Goal: Ask a question

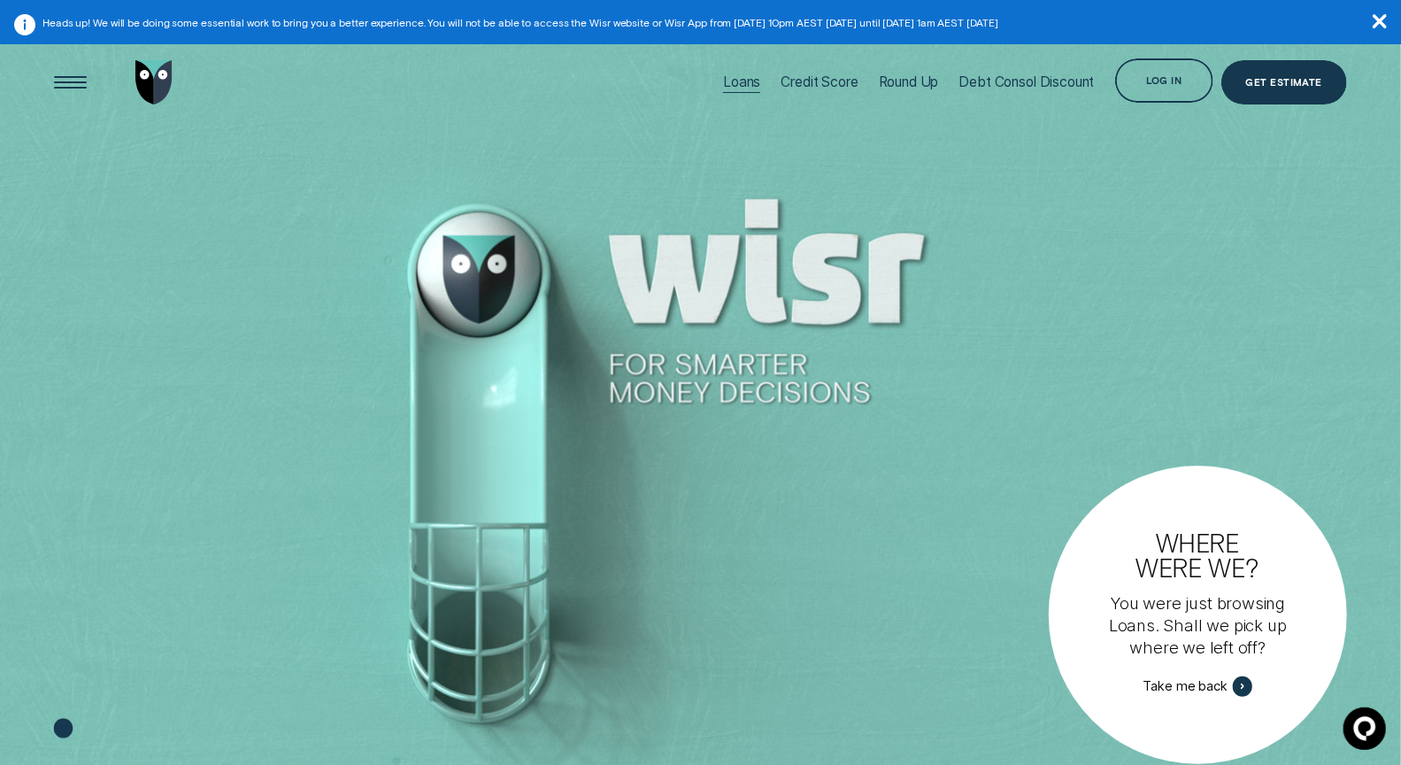
click at [723, 86] on div "Loans" at bounding box center [741, 82] width 37 height 21
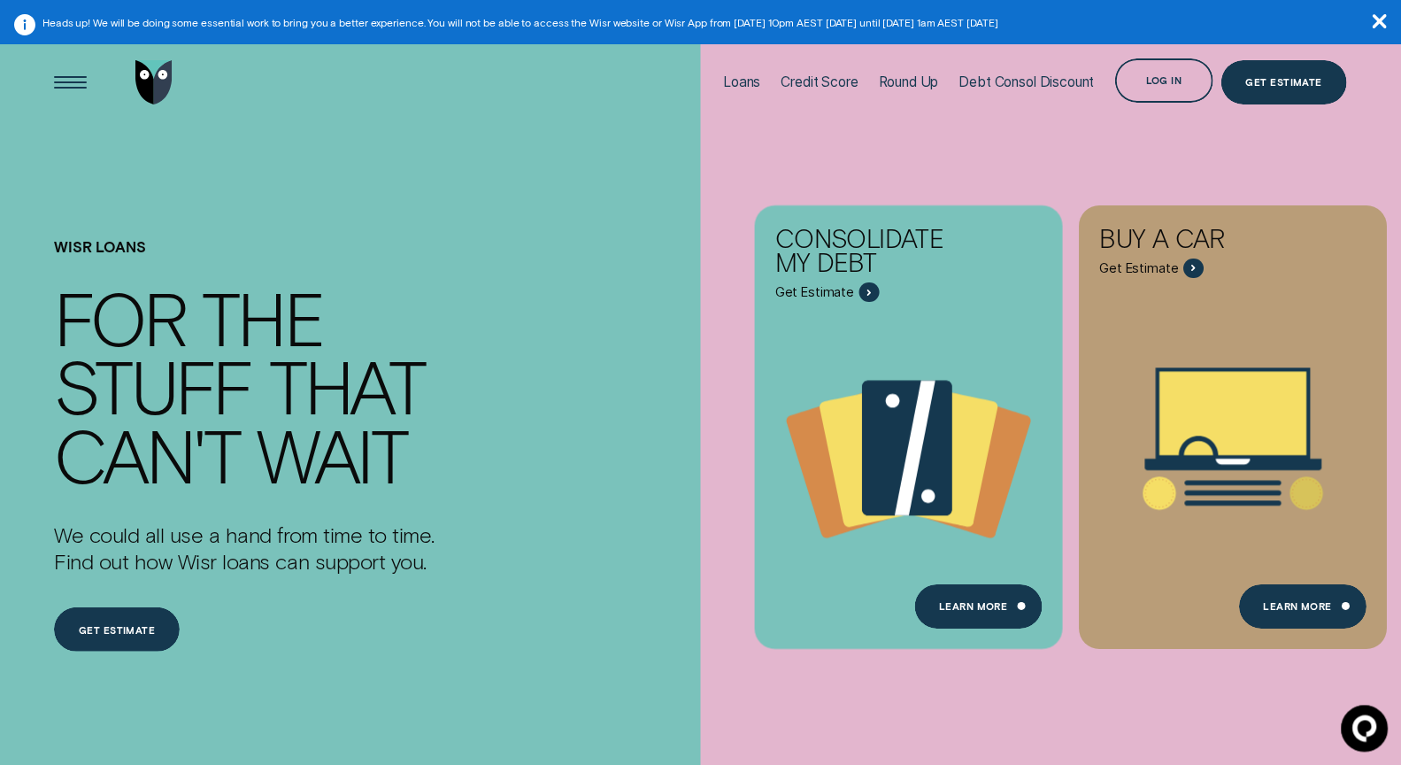
click at [1367, 736] on circle at bounding box center [1362, 726] width 42 height 42
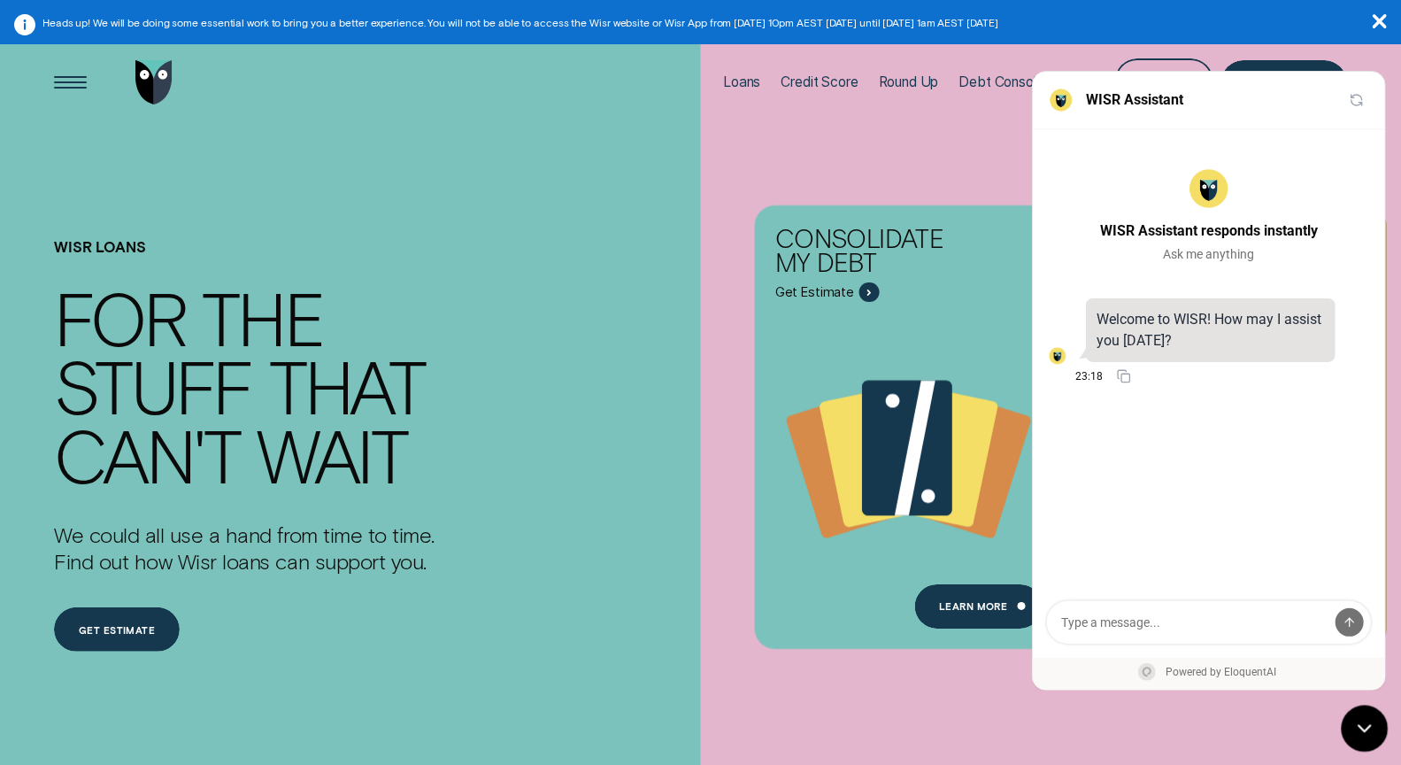
click at [1359, 727] on icon at bounding box center [1362, 725] width 21 height 21
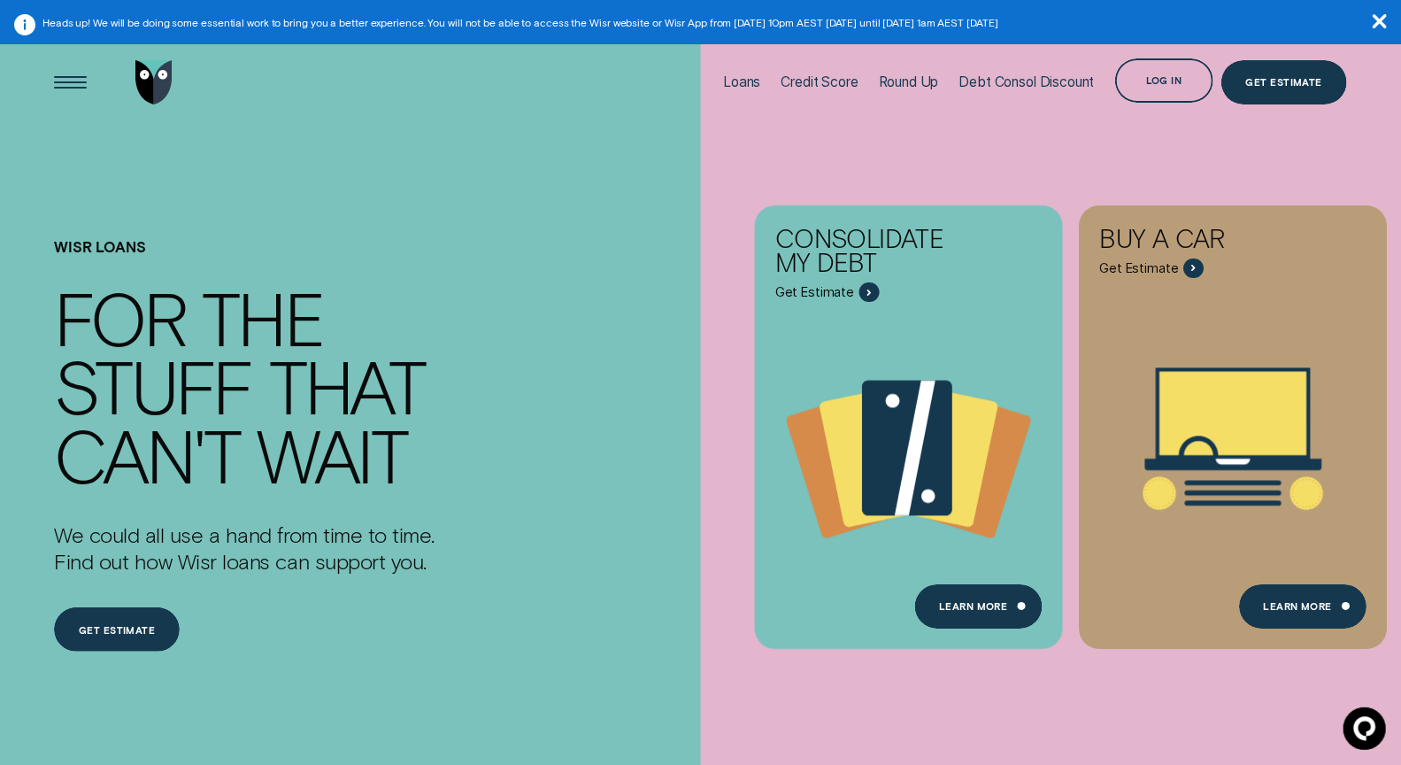
click at [1377, 20] on icon "button" at bounding box center [1380, 21] width 14 height 14
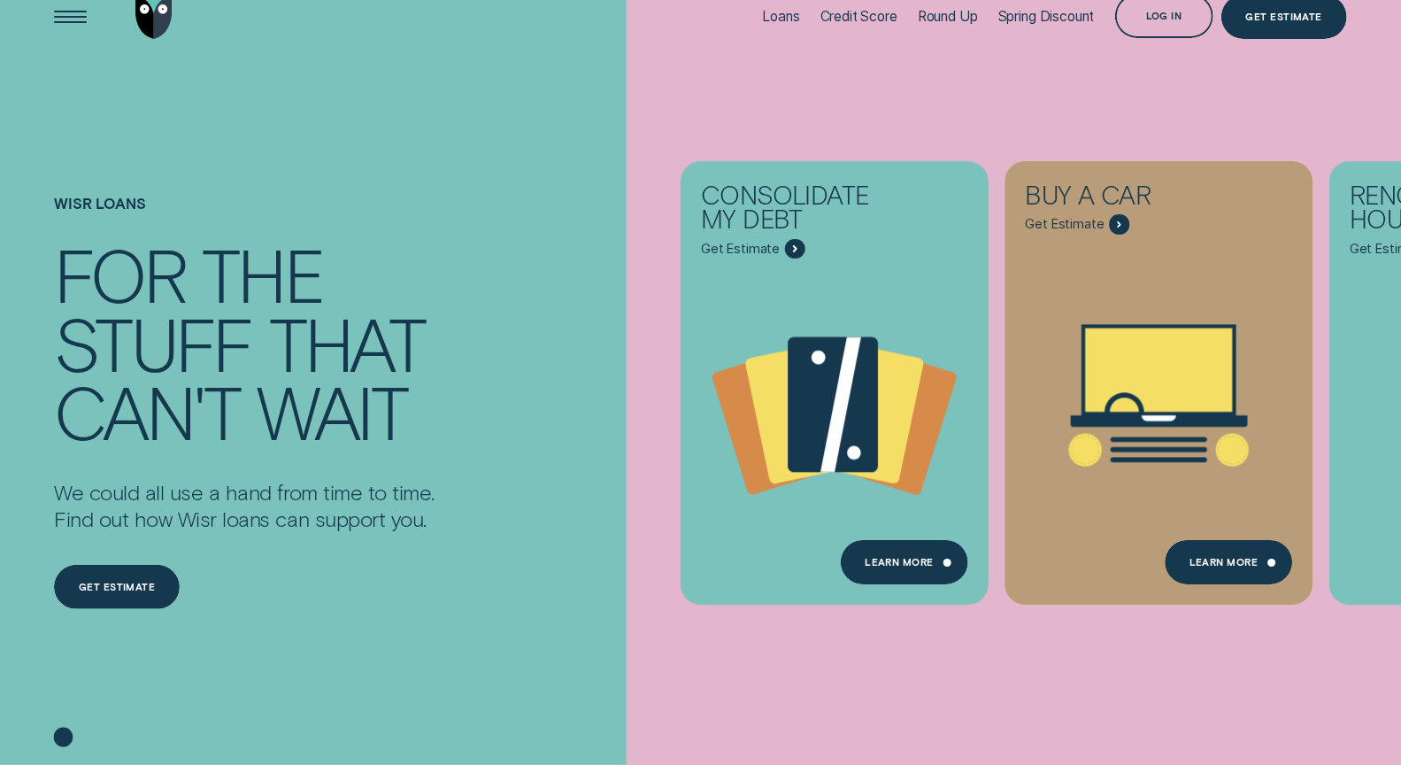
scroll to position [73, 0]
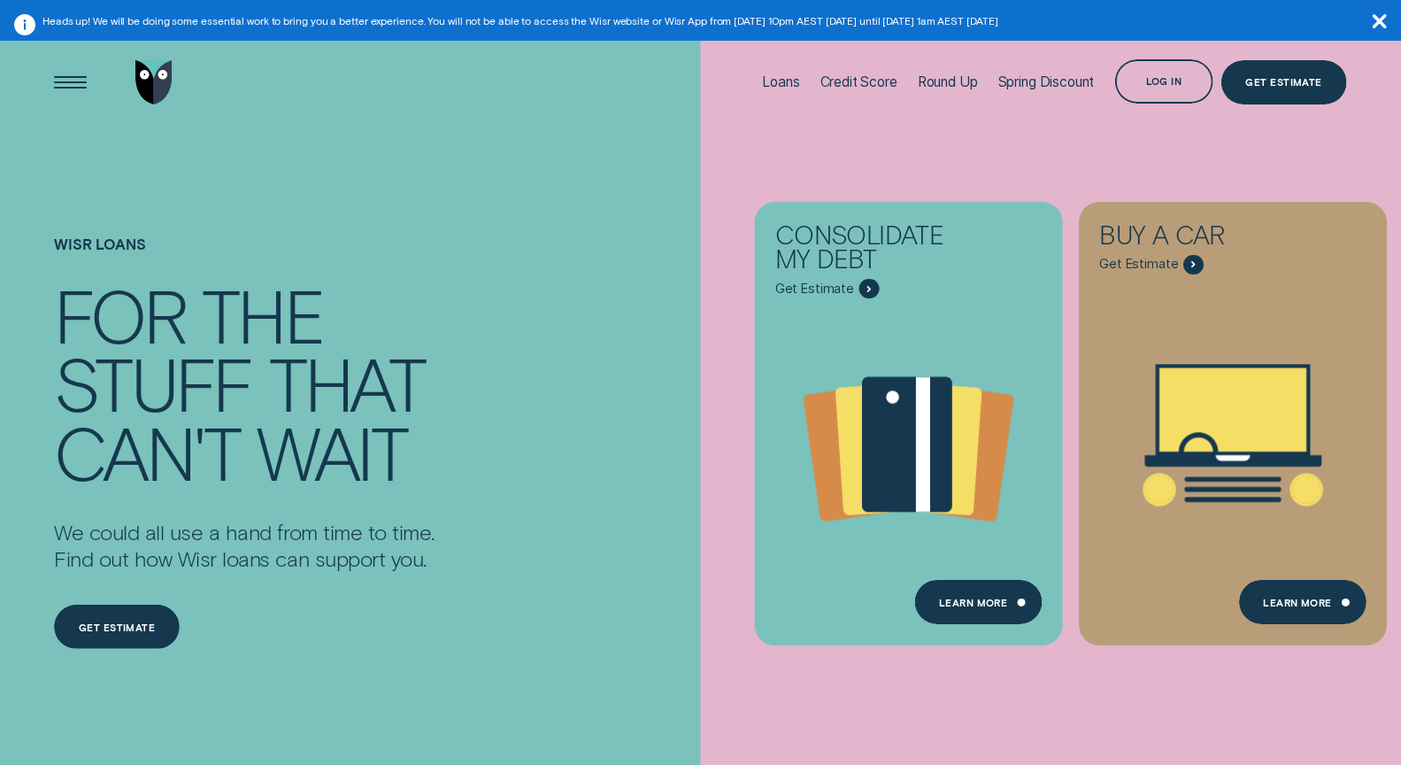
click at [1378, 23] on icon "button" at bounding box center [1380, 21] width 14 height 14
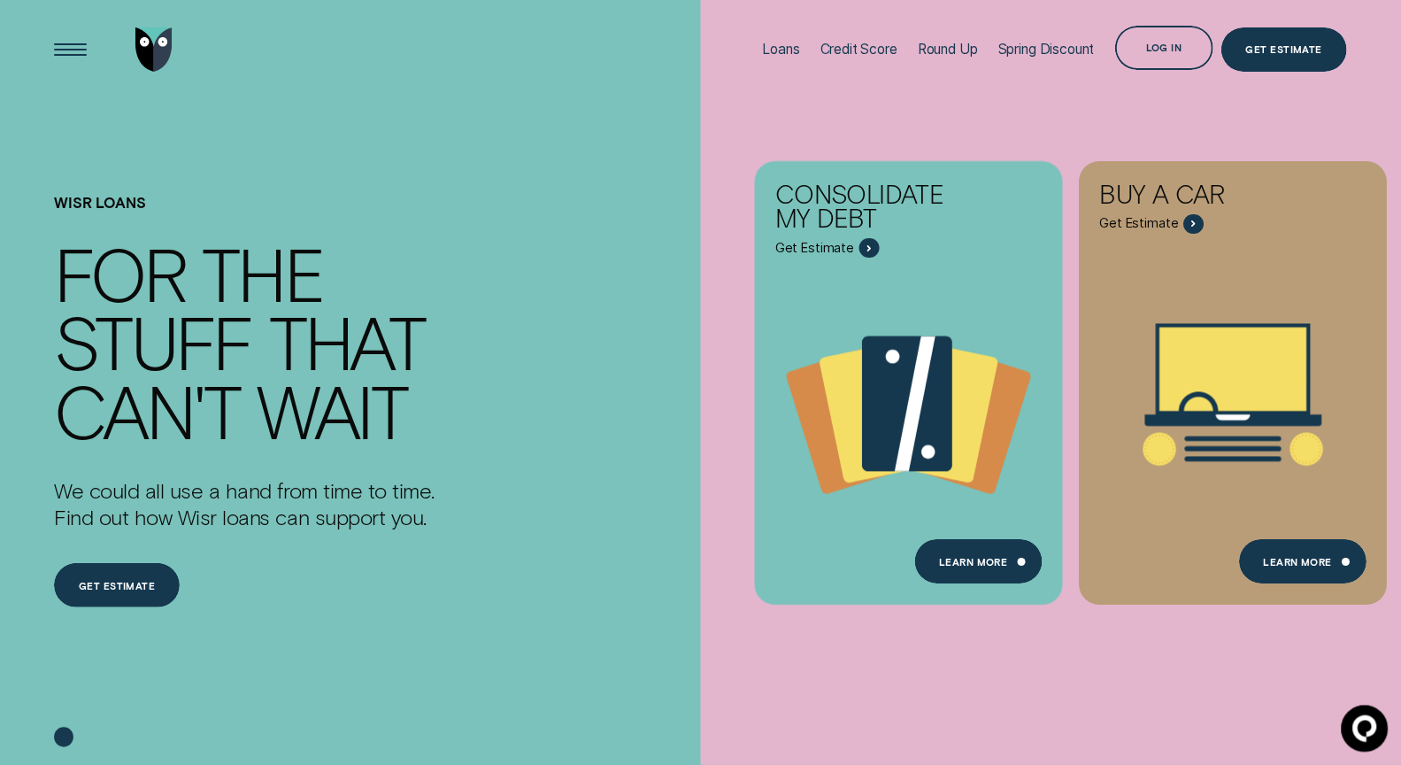
click at [1354, 730] on icon at bounding box center [1363, 725] width 22 height 24
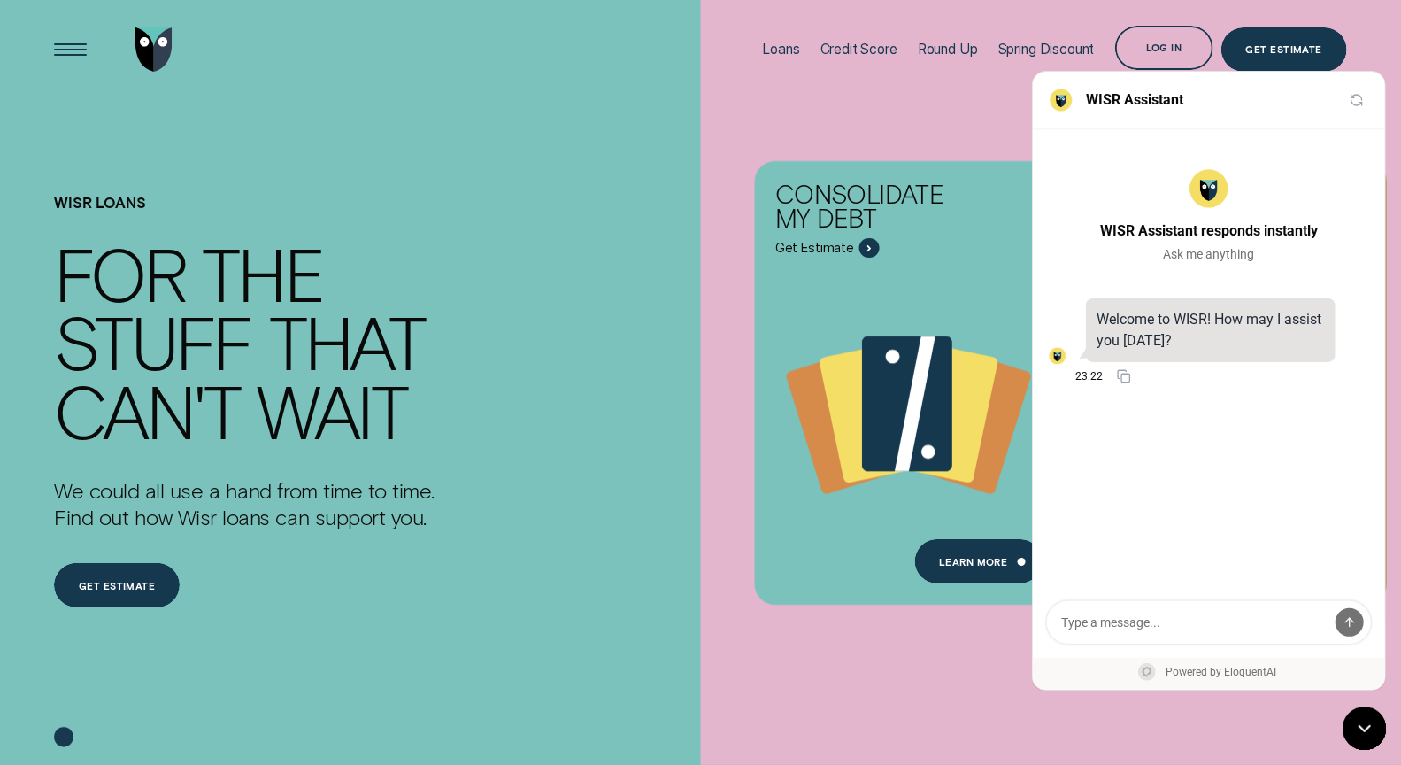
click at [1136, 617] on textarea at bounding box center [1208, 621] width 324 height 42
paste textarea "4nCM7Cv3Yy"
type textarea "4nCM7Cv3Yy"
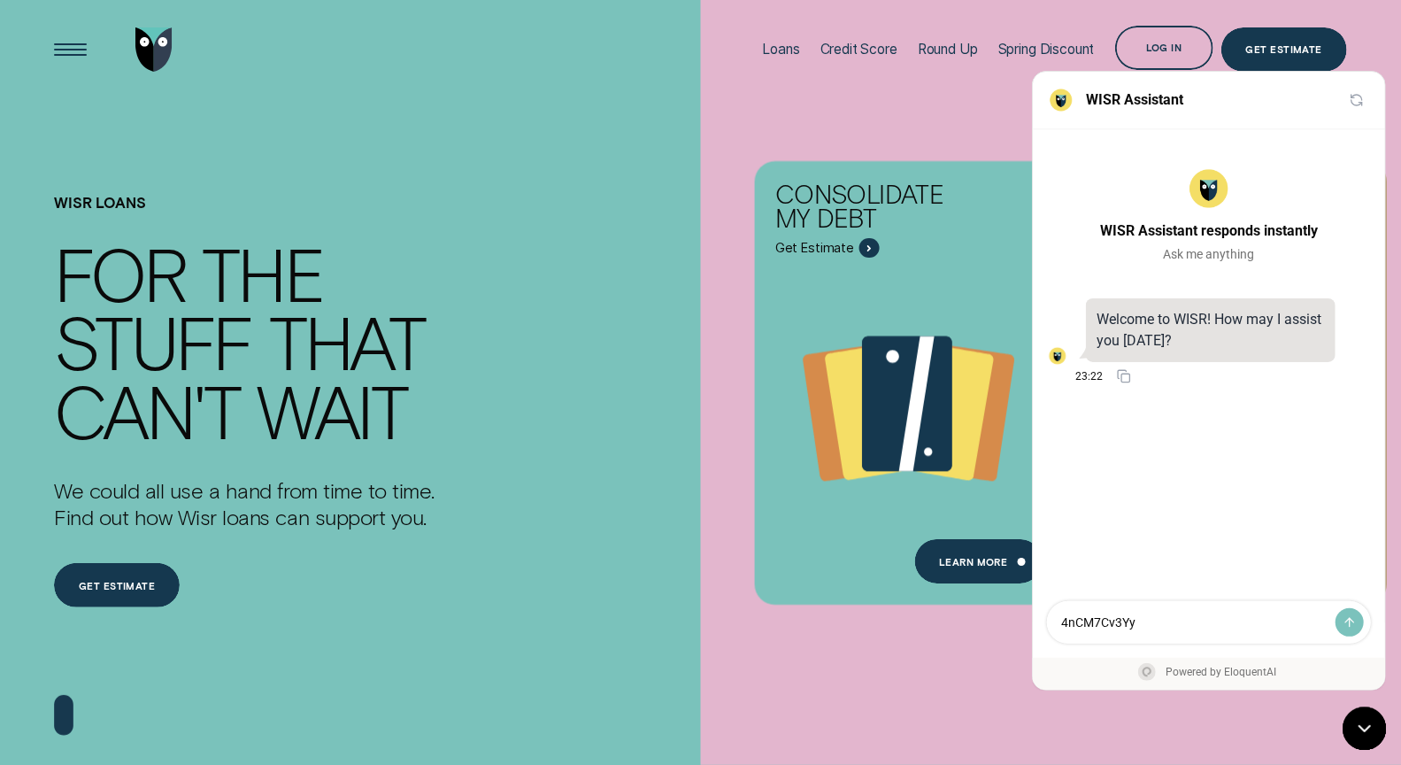
drag, startPoint x: 1161, startPoint y: 625, endPoint x: 918, endPoint y: 604, distance: 244.3
click at [1031, 604] on html "WISR Assistant WISR Assistant responds instantly Ask me anything Welcome to WIS…" at bounding box center [1208, 380] width 354 height 620
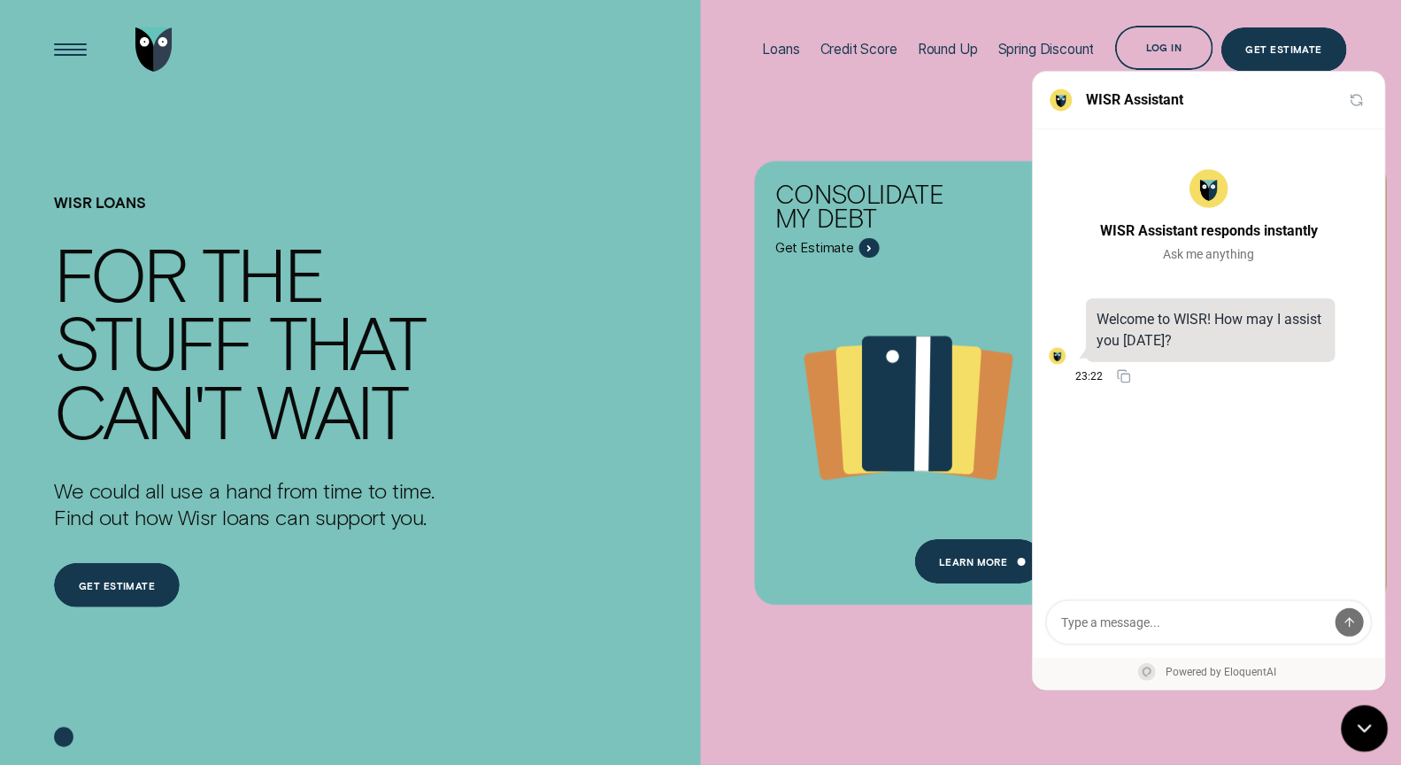
click at [1365, 721] on icon at bounding box center [1362, 725] width 21 height 21
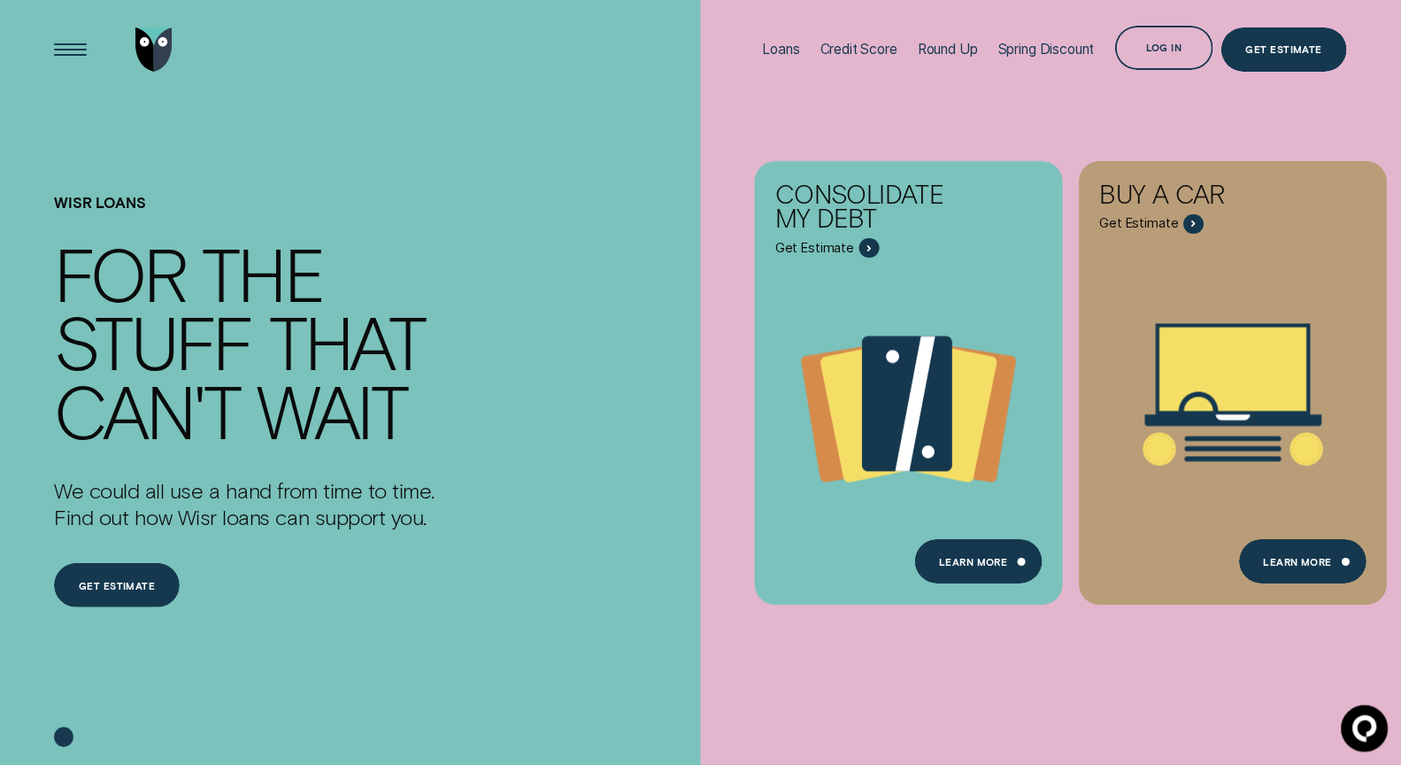
click at [1356, 733] on icon at bounding box center [1363, 725] width 22 height 24
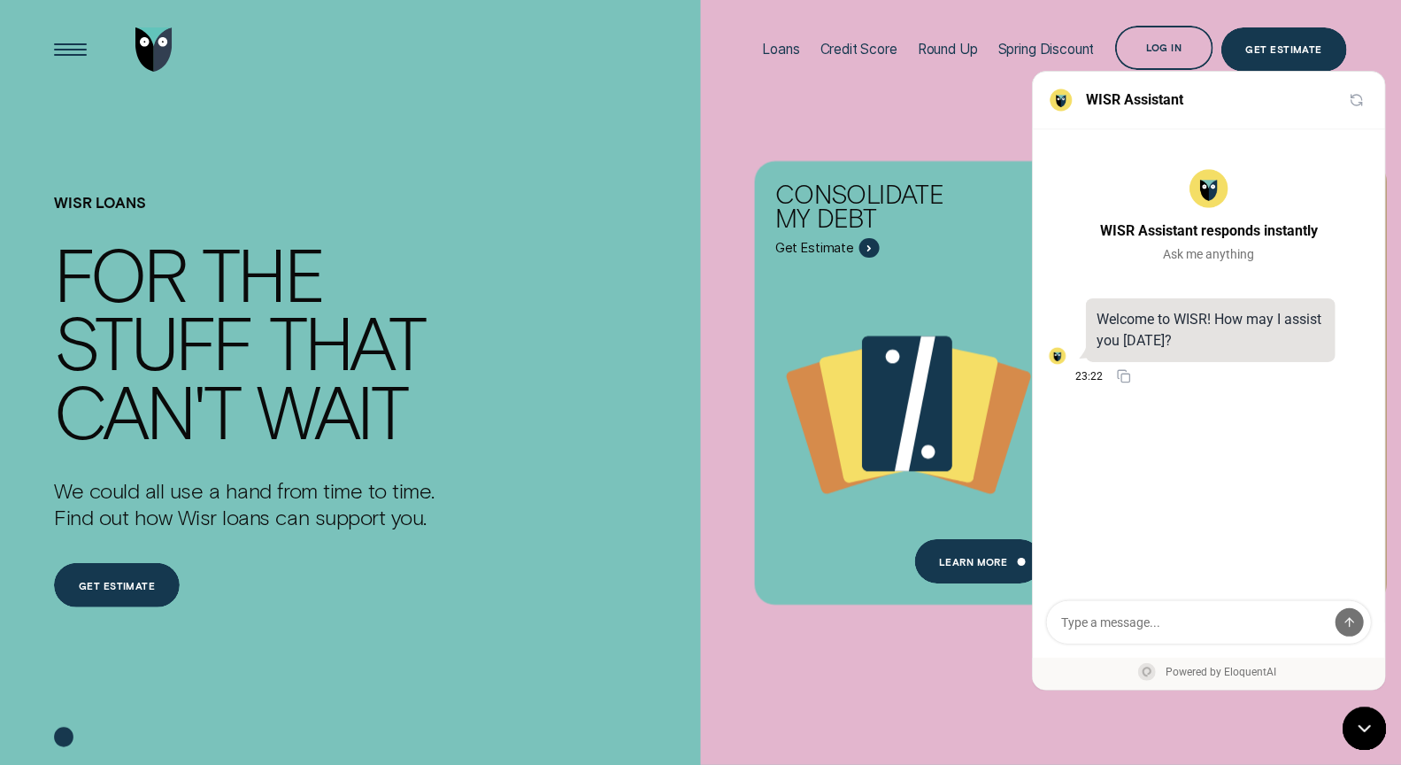
click at [1114, 627] on textarea at bounding box center [1208, 621] width 324 height 42
type textarea "Can I get loan for a used car?"
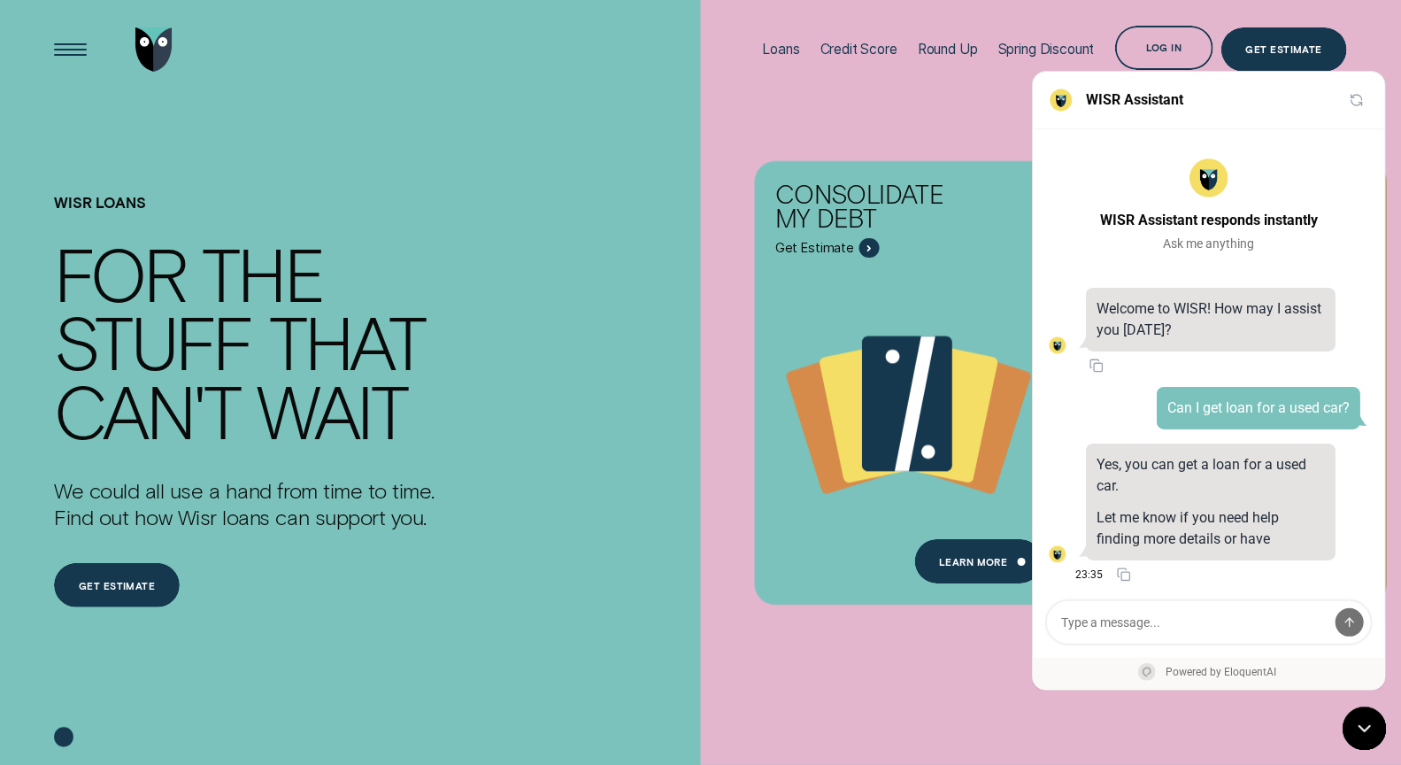
scroll to position [33, 0]
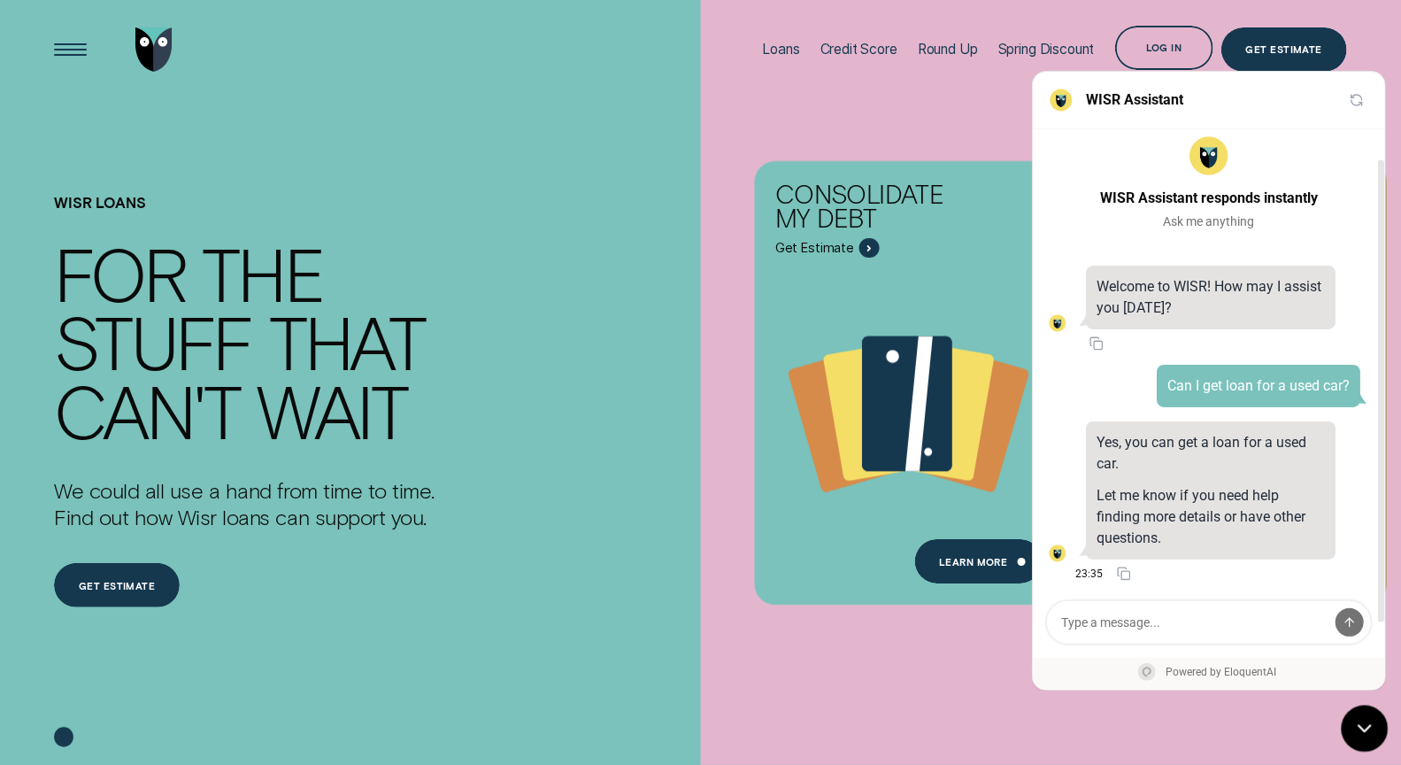
click at [1357, 719] on icon at bounding box center [1362, 725] width 21 height 21
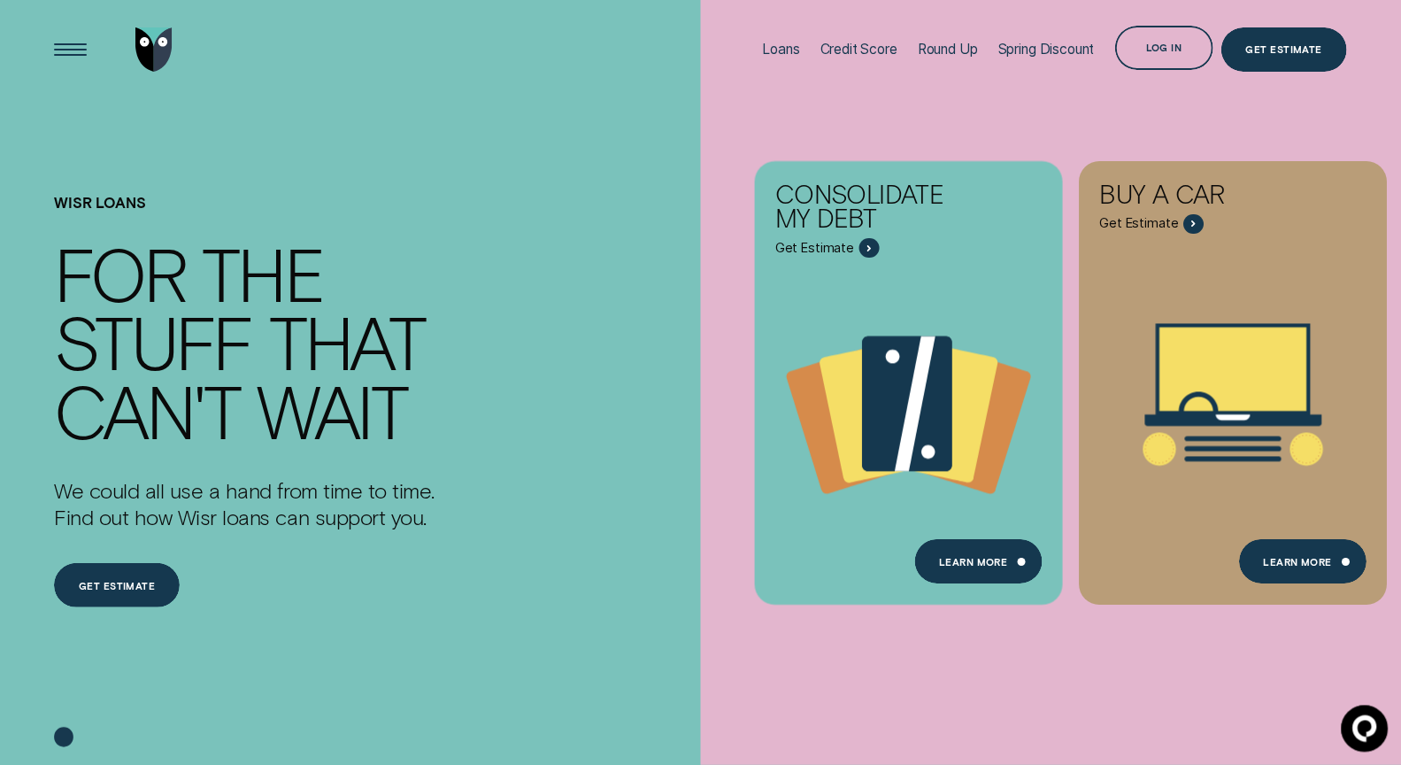
click at [1359, 734] on icon at bounding box center [1363, 725] width 22 height 24
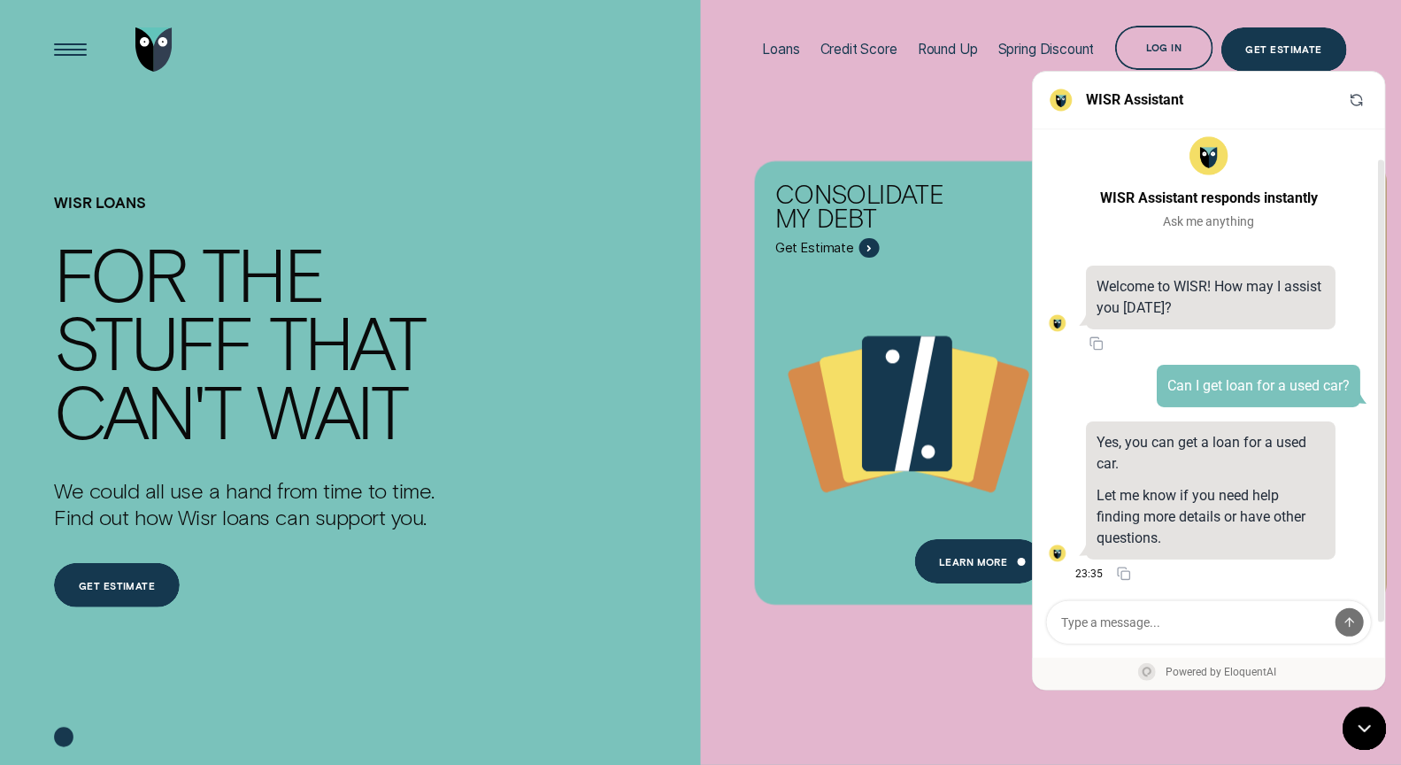
click at [1352, 99] on icon at bounding box center [1356, 99] width 14 height 14
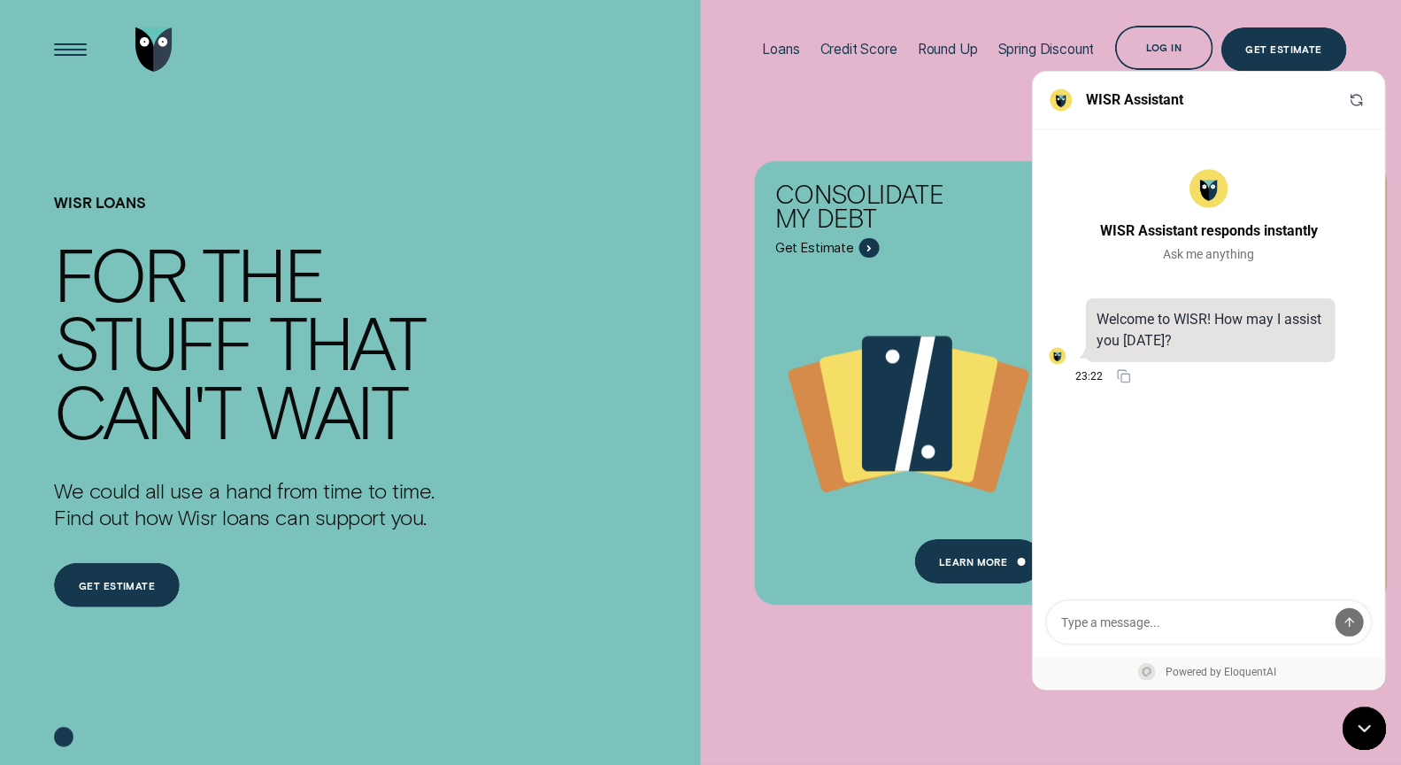
scroll to position [0, 0]
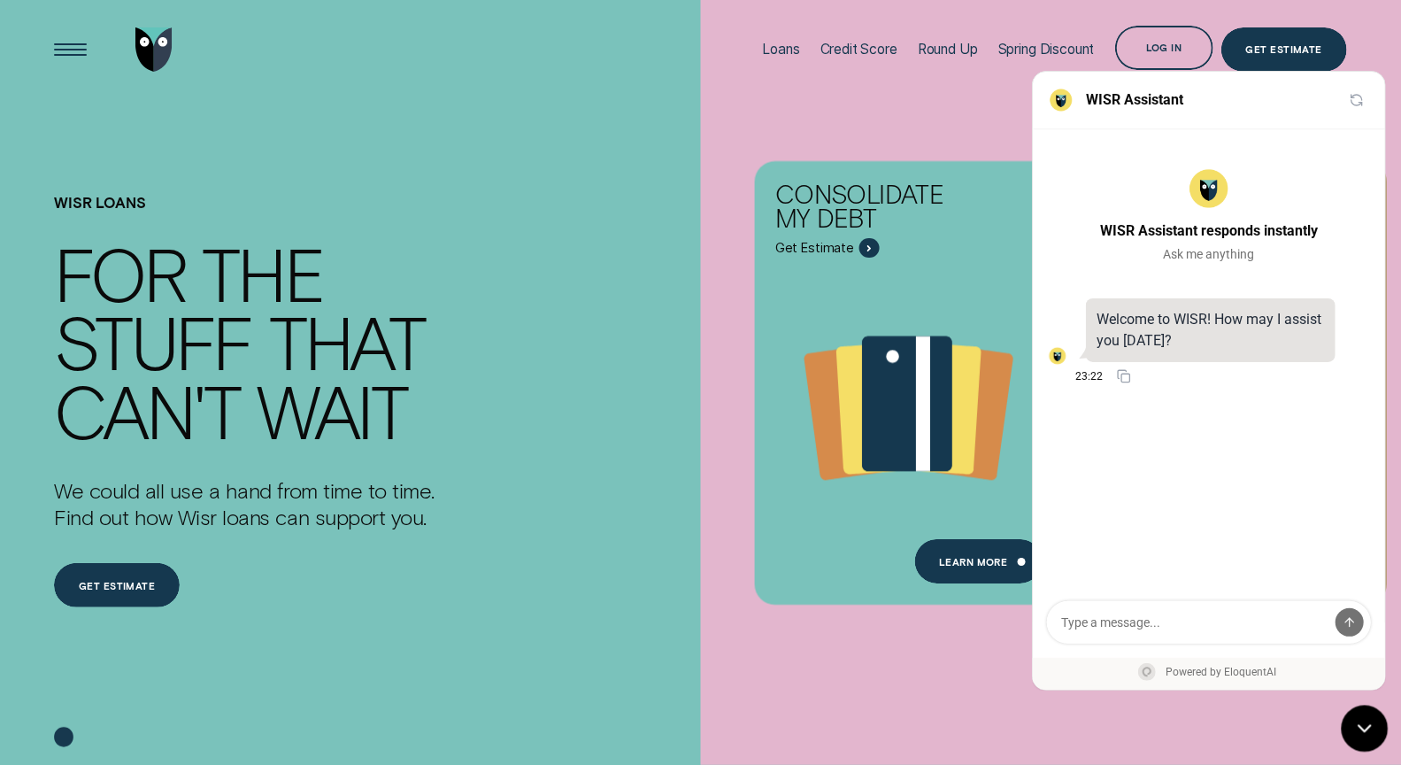
click at [1363, 730] on icon at bounding box center [1362, 725] width 21 height 21
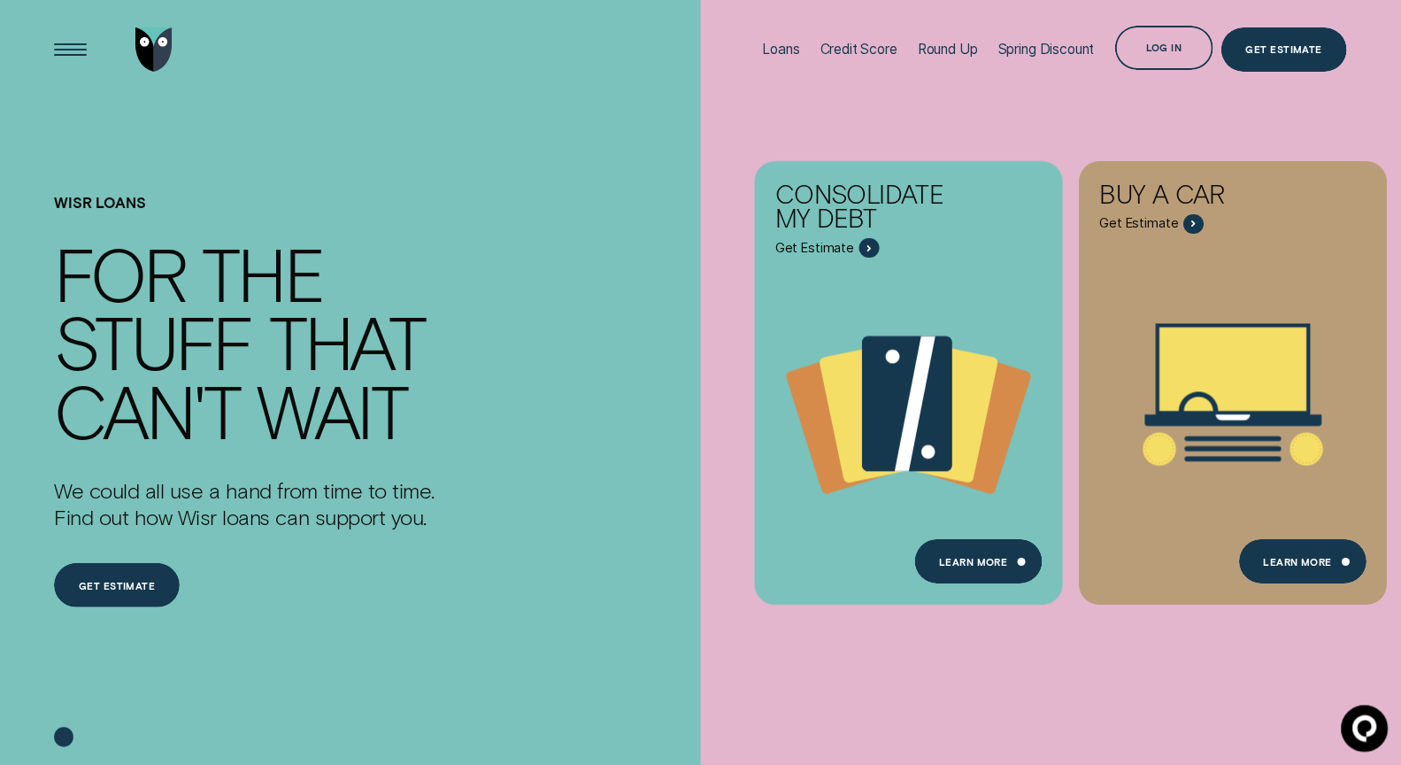
click at [1356, 731] on icon at bounding box center [1363, 725] width 22 height 24
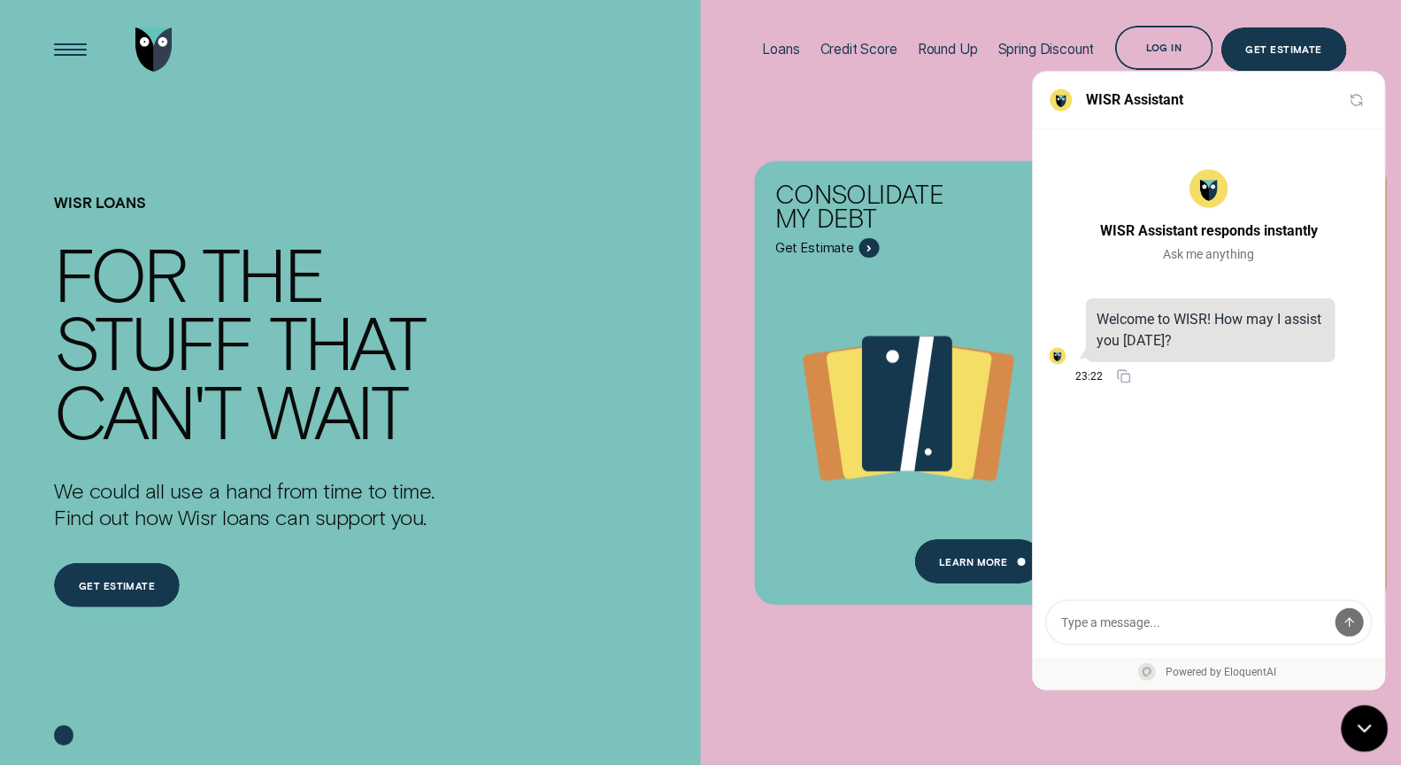
click at [1360, 728] on icon at bounding box center [1362, 725] width 21 height 21
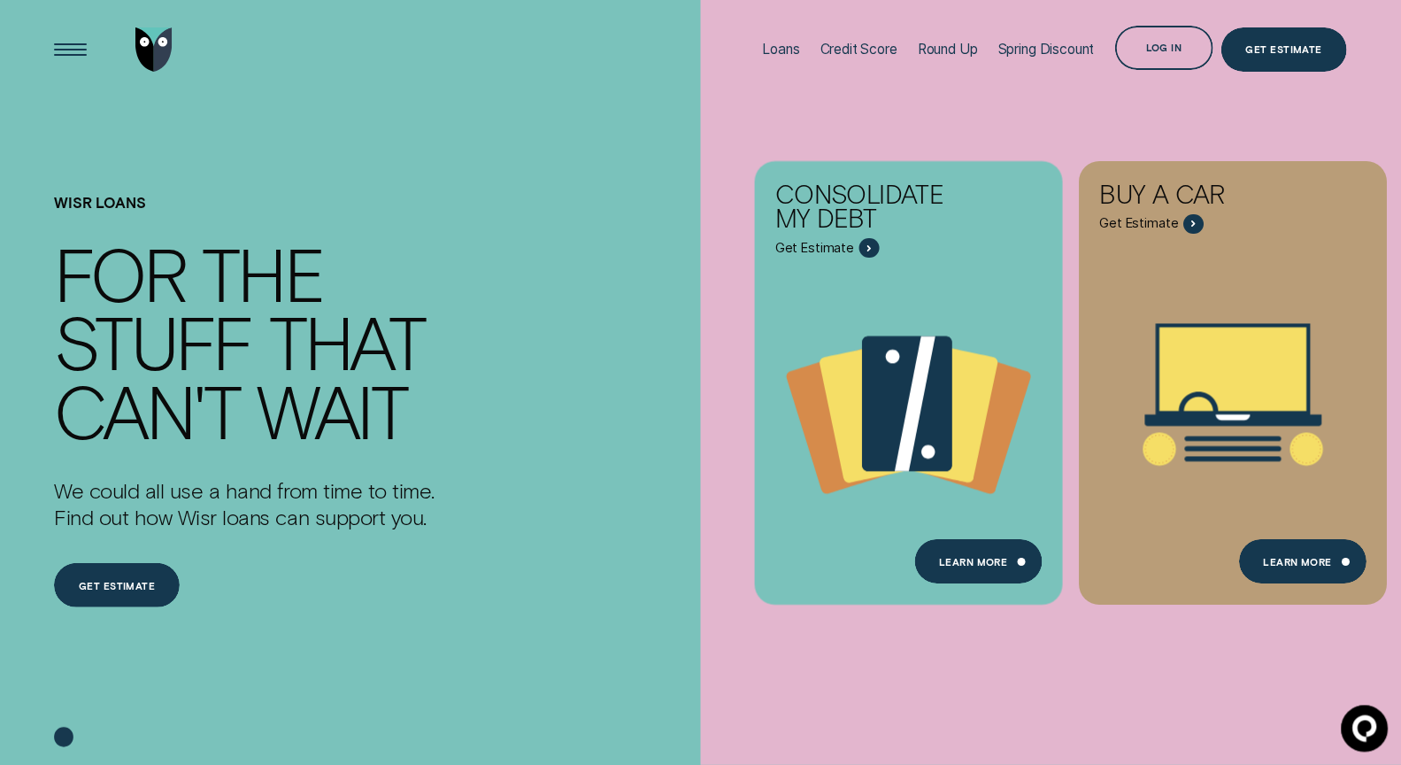
click at [1360, 736] on icon at bounding box center [1363, 725] width 22 height 24
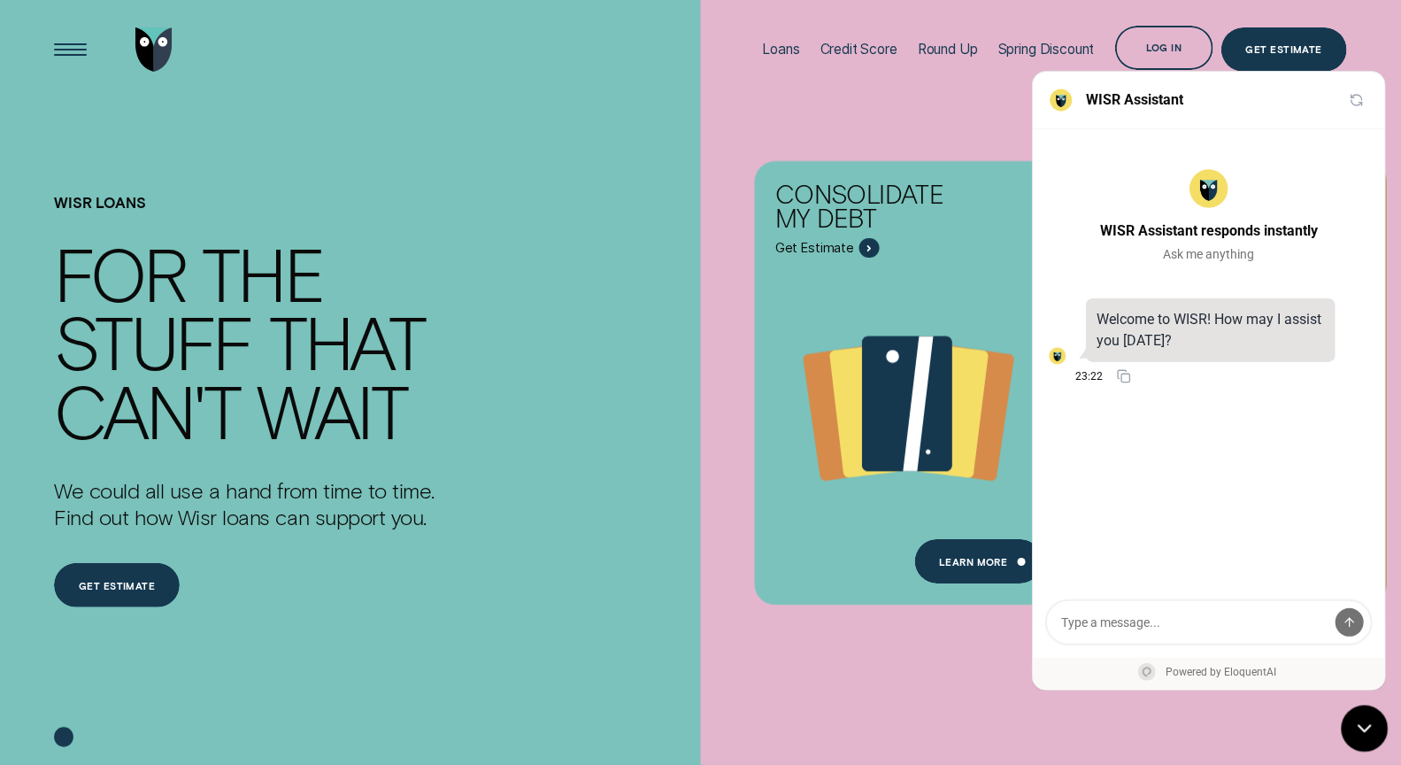
click at [1355, 721] on icon at bounding box center [1362, 725] width 21 height 21
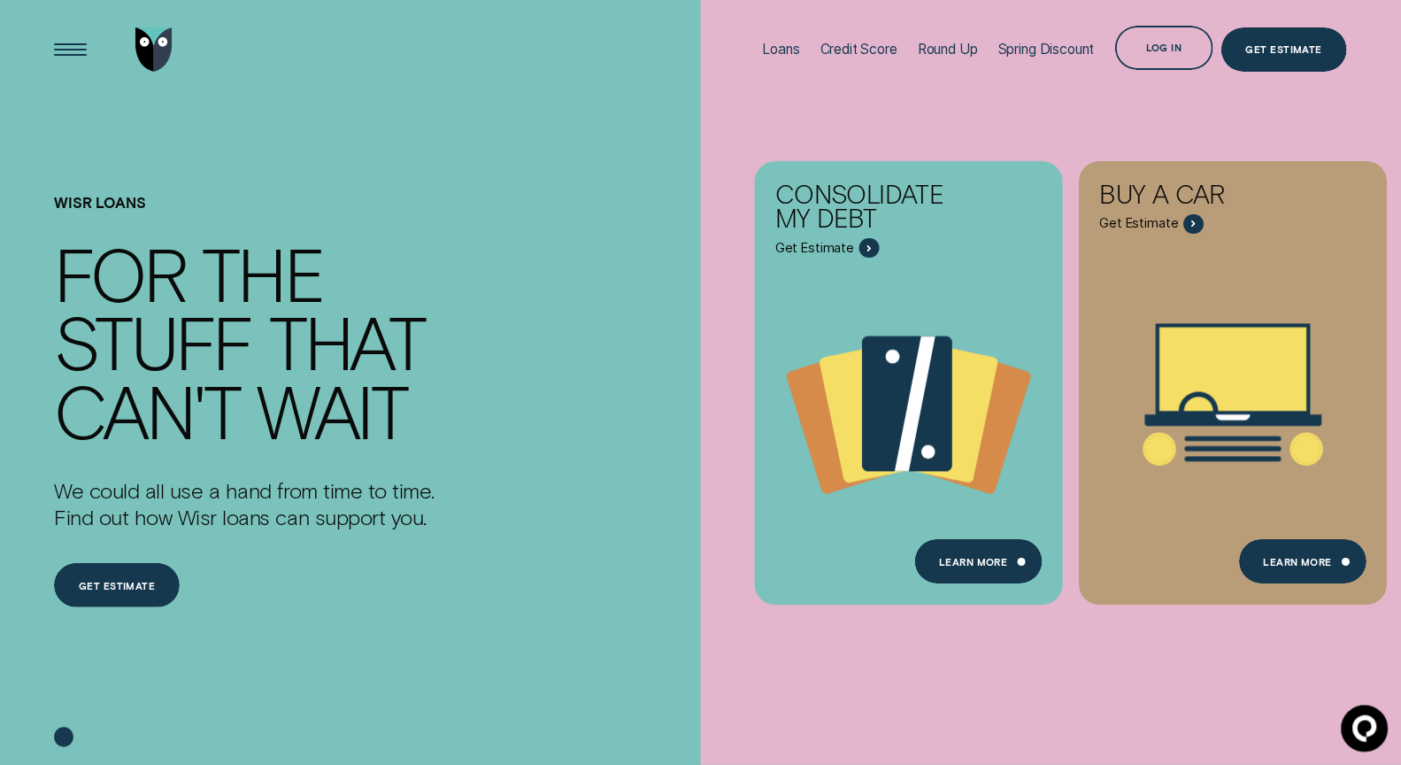
click at [1350, 724] on circle at bounding box center [1362, 726] width 42 height 42
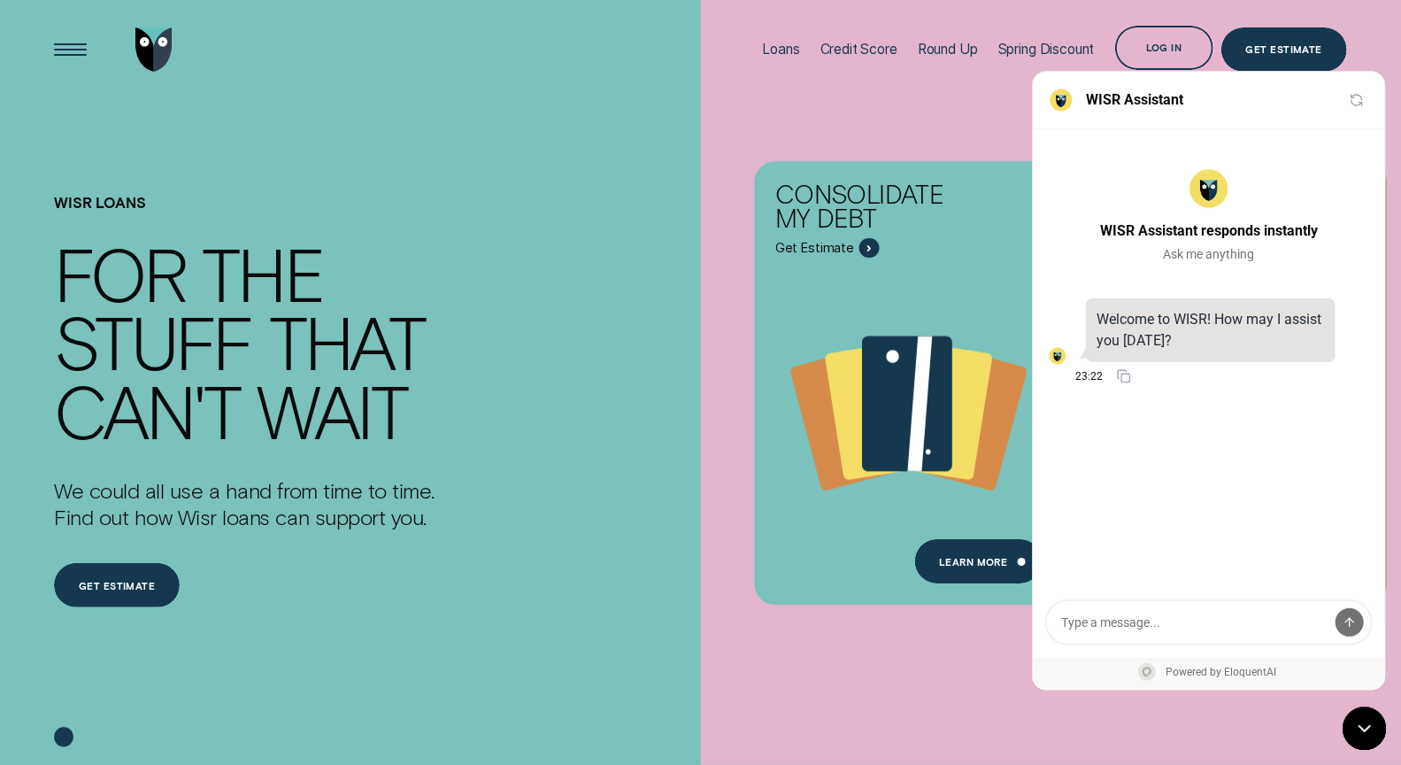
click at [1120, 635] on textarea at bounding box center [1208, 621] width 324 height 42
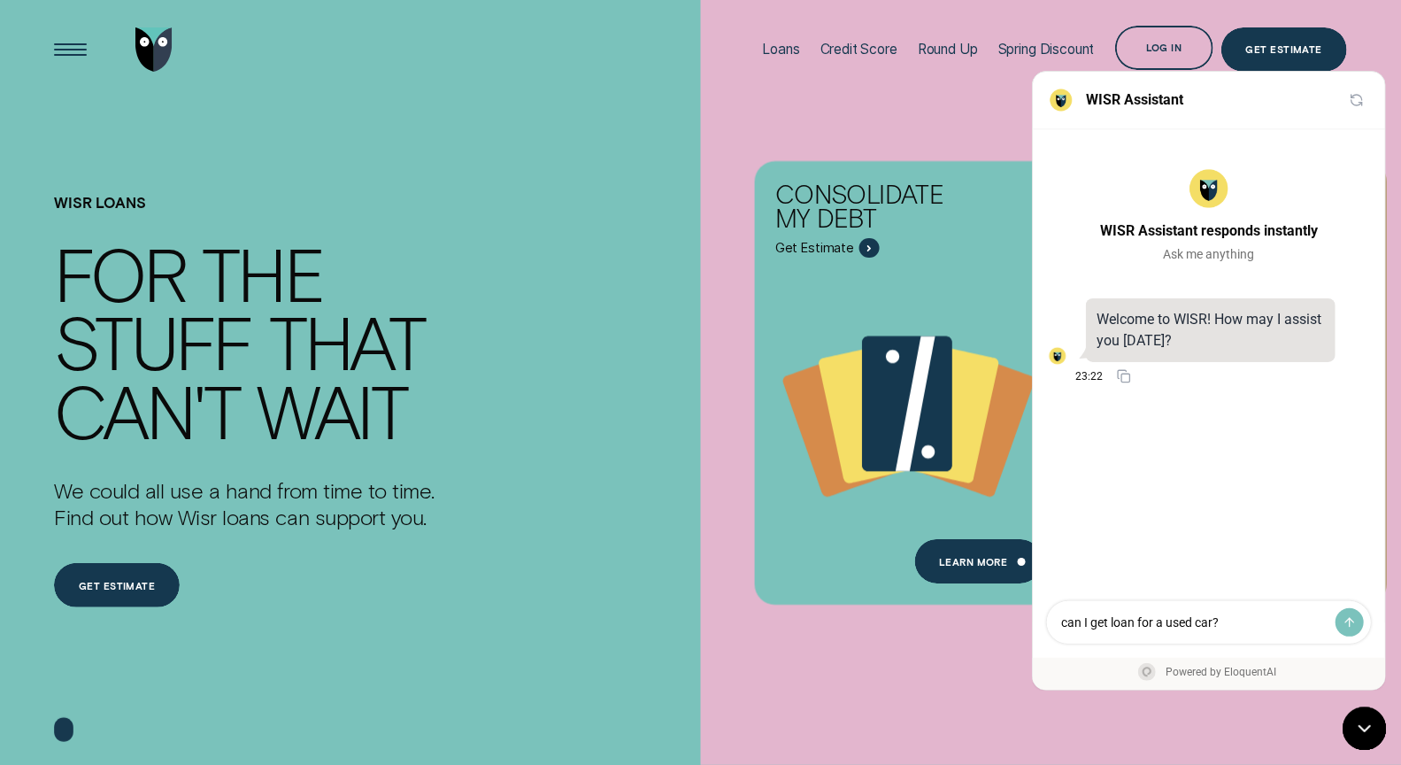
type textarea "can I get loan for a used car?"
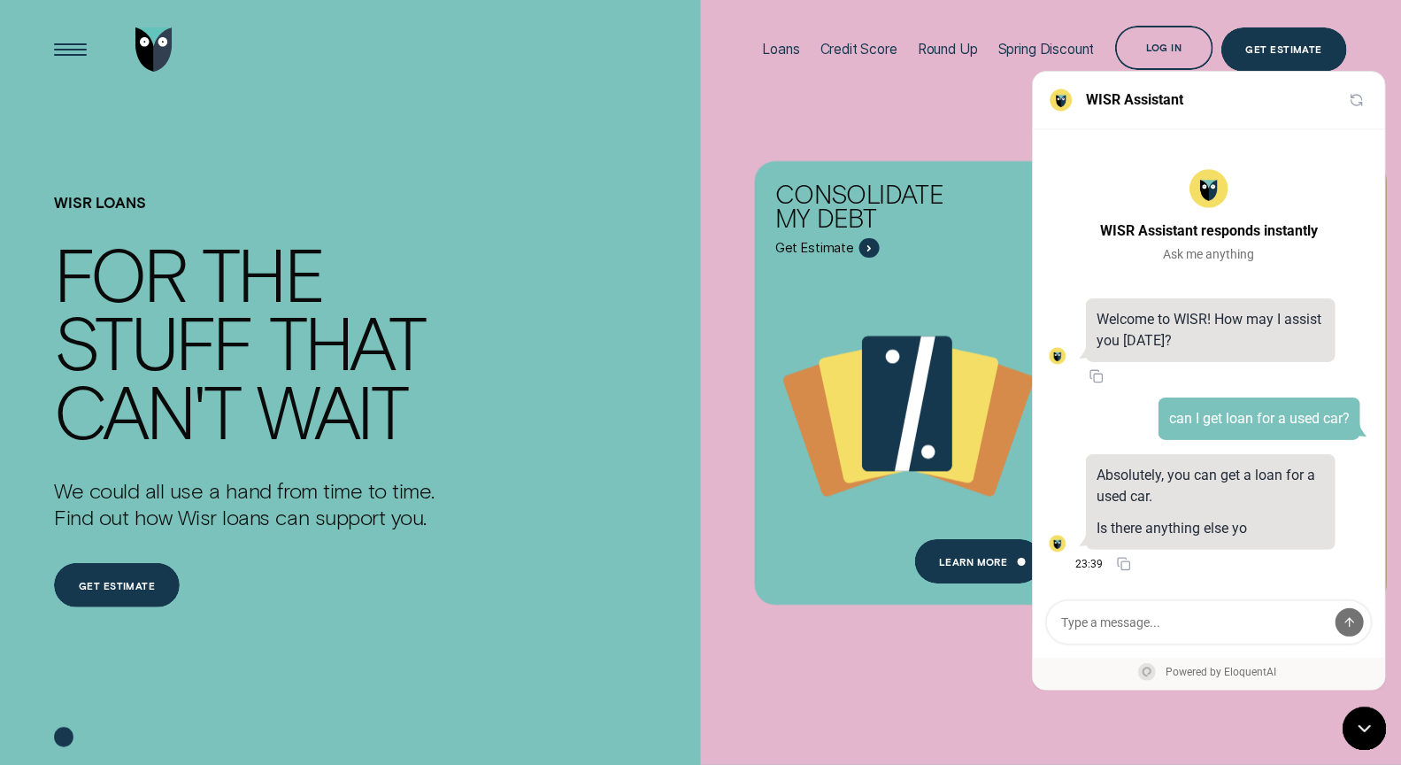
scroll to position [11, 0]
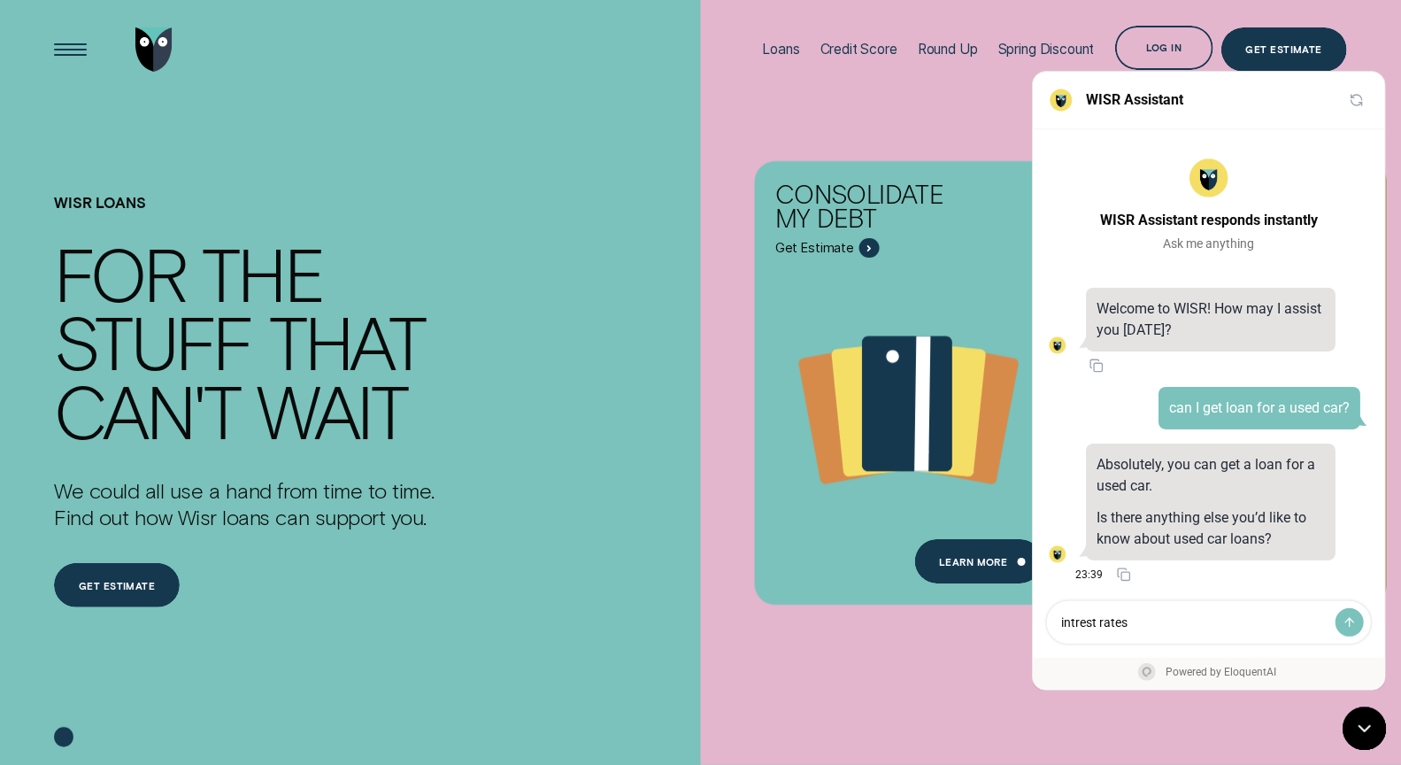
type textarea "intrest rates?"
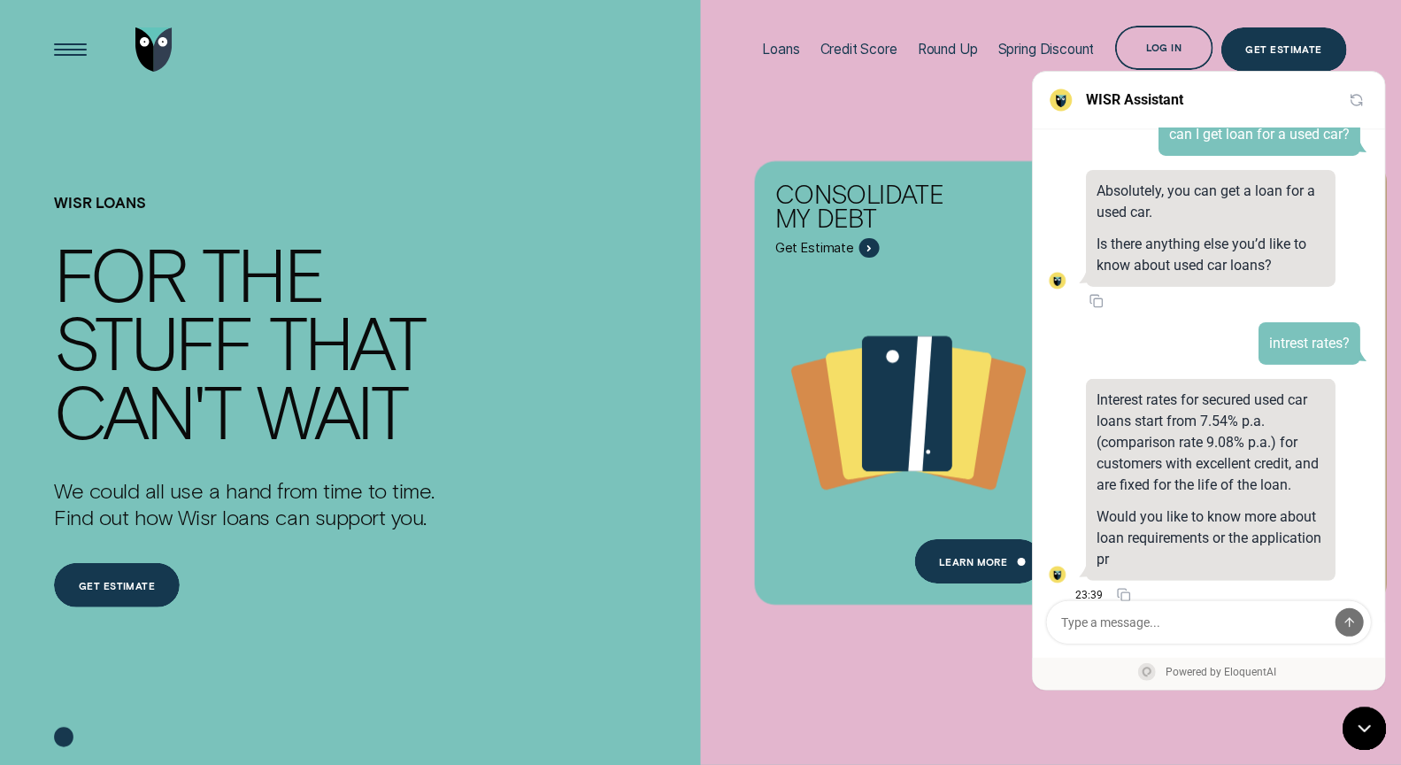
scroll to position [305, 0]
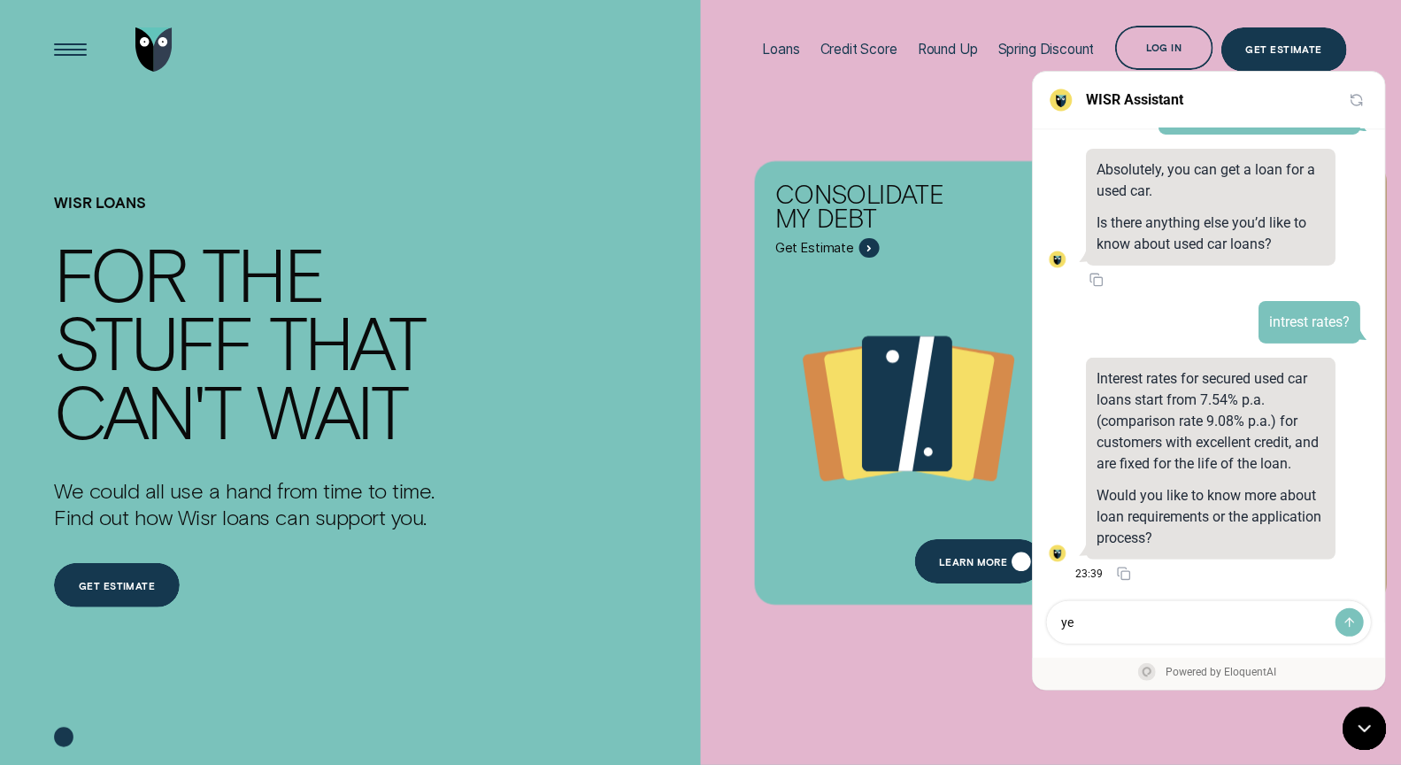
type textarea "yes"
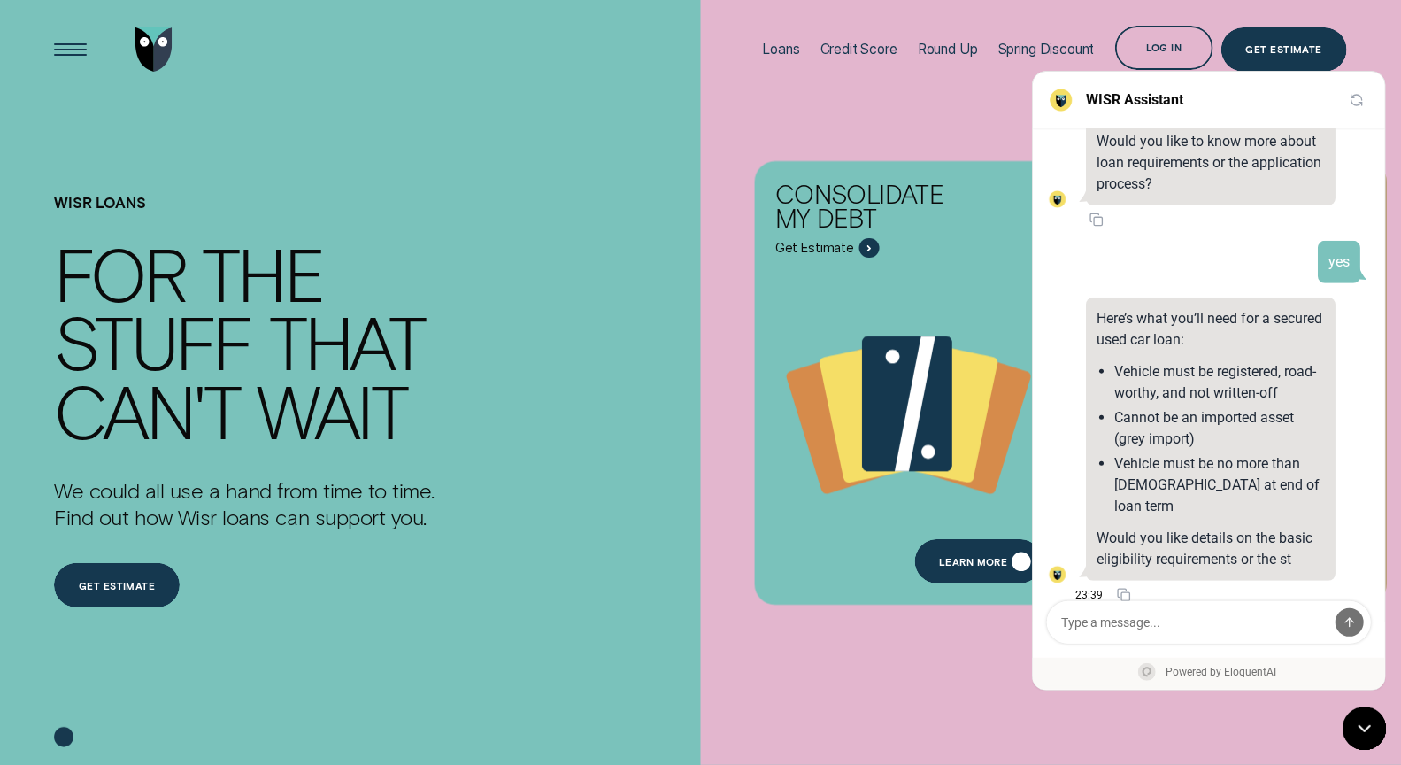
scroll to position [680, 0]
